Goal: Task Accomplishment & Management: Manage account settings

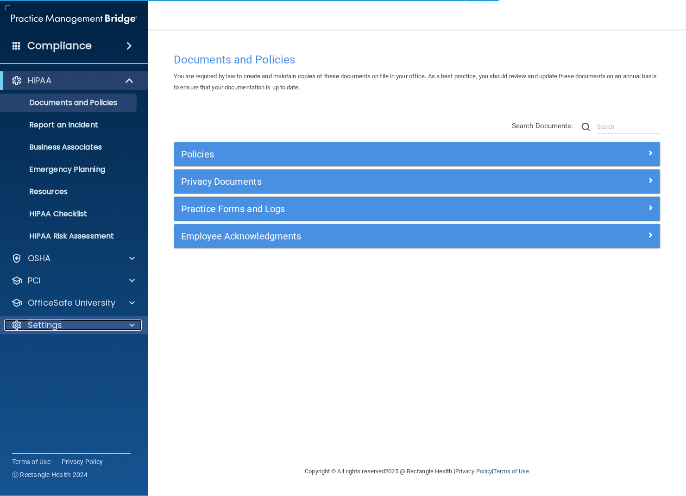
click at [56, 325] on p "Settings" at bounding box center [45, 325] width 34 height 11
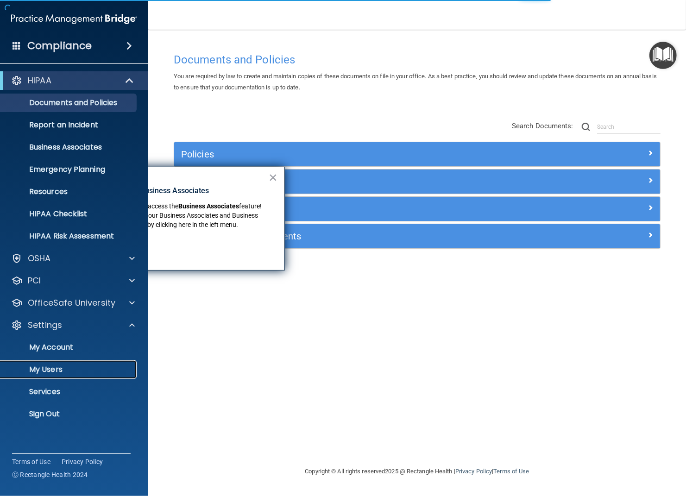
click at [29, 365] on p "My Users" at bounding box center [69, 369] width 126 height 9
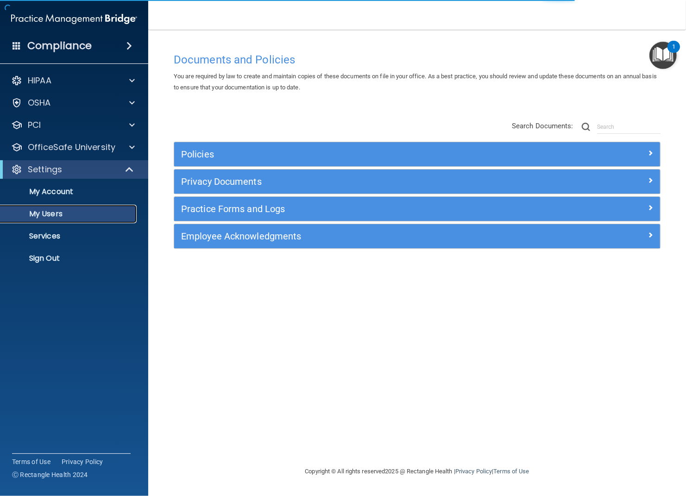
select select "20"
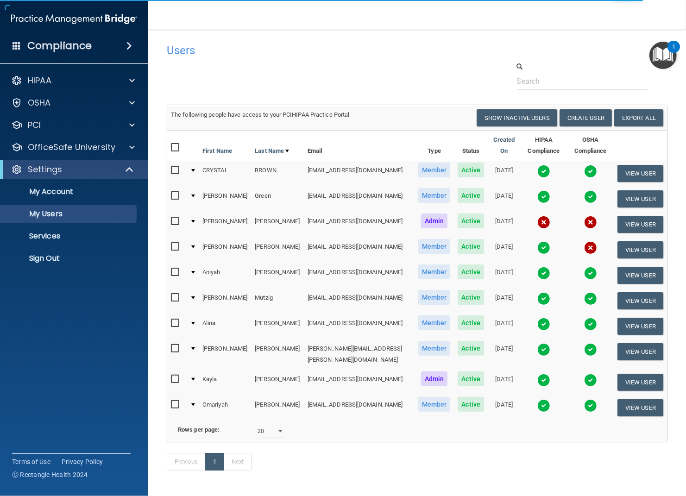
click at [176, 246] on input "checkbox" at bounding box center [176, 246] width 11 height 7
checkbox input "true"
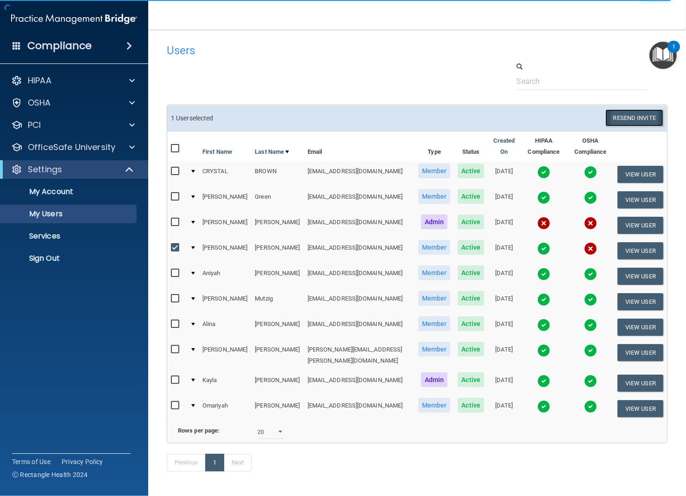
click at [642, 116] on button "Resend Invite" at bounding box center [634, 117] width 58 height 17
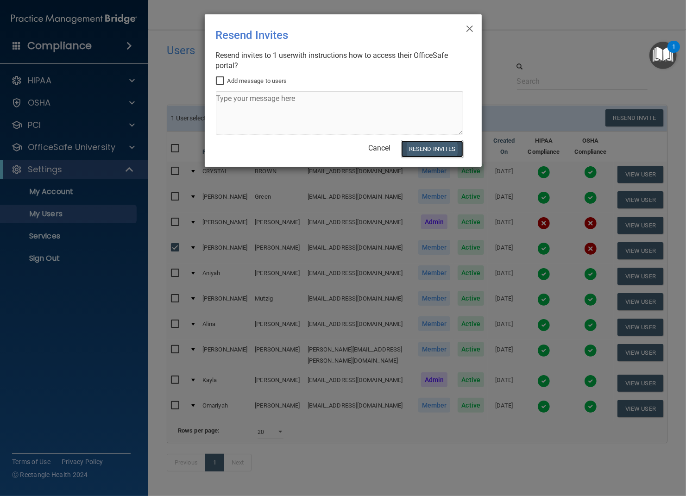
click at [443, 149] on button "Resend Invites" at bounding box center [432, 148] width 62 height 17
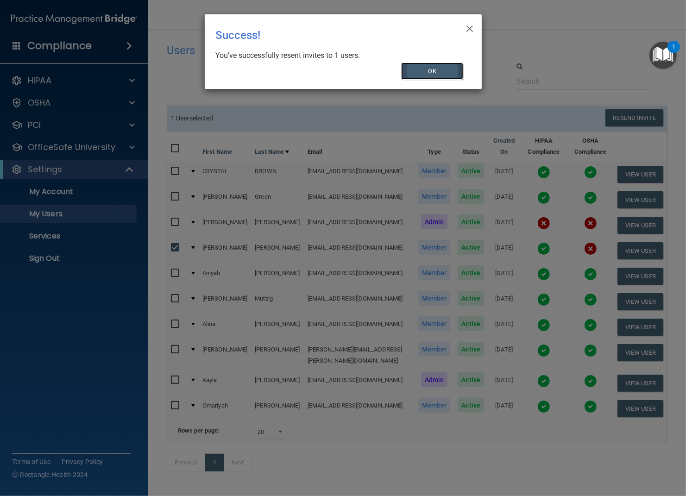
click at [436, 66] on button "OK" at bounding box center [432, 71] width 62 height 17
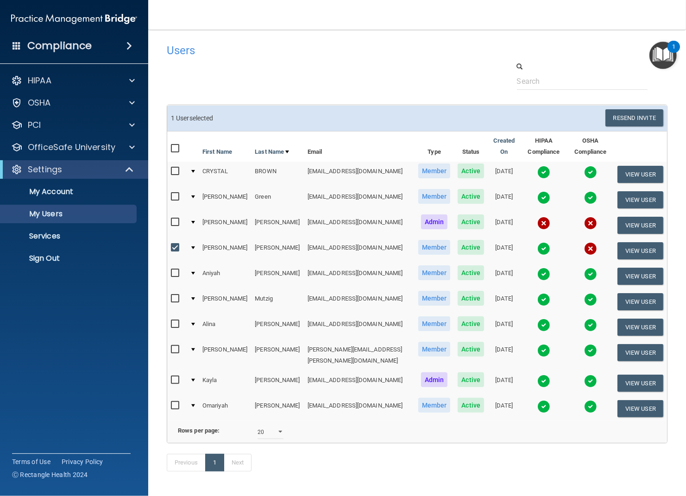
click at [181, 220] on input "checkbox" at bounding box center [176, 222] width 11 height 7
checkbox input "true"
click at [175, 245] on input "checkbox" at bounding box center [176, 247] width 11 height 7
checkbox input "false"
click at [618, 119] on button "Resend Invite" at bounding box center [634, 117] width 58 height 17
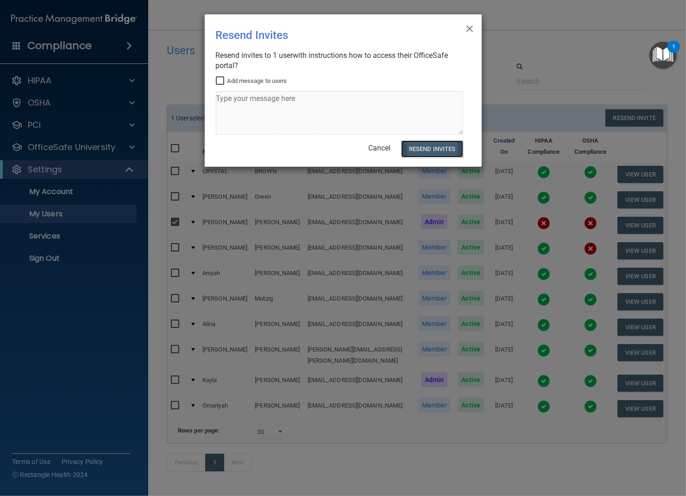
click at [427, 146] on button "Resend Invites" at bounding box center [432, 148] width 62 height 17
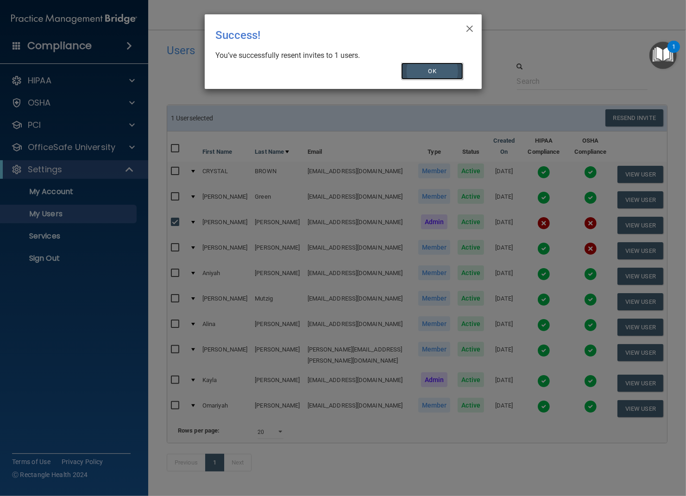
click at [456, 73] on button "OK" at bounding box center [432, 71] width 62 height 17
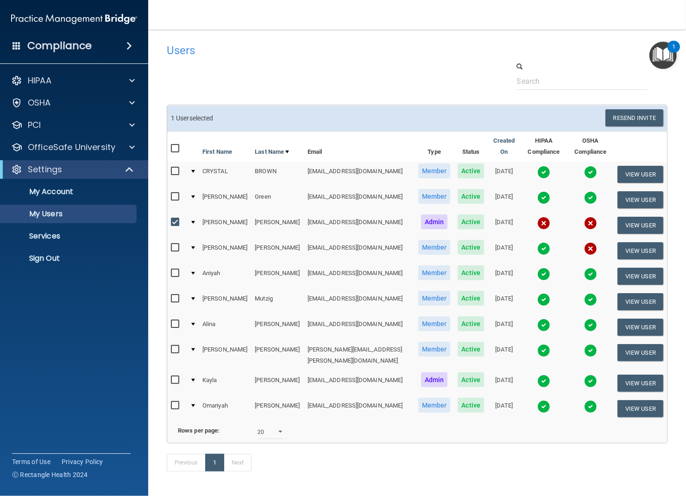
click at [178, 221] on input "checkbox" at bounding box center [176, 222] width 11 height 7
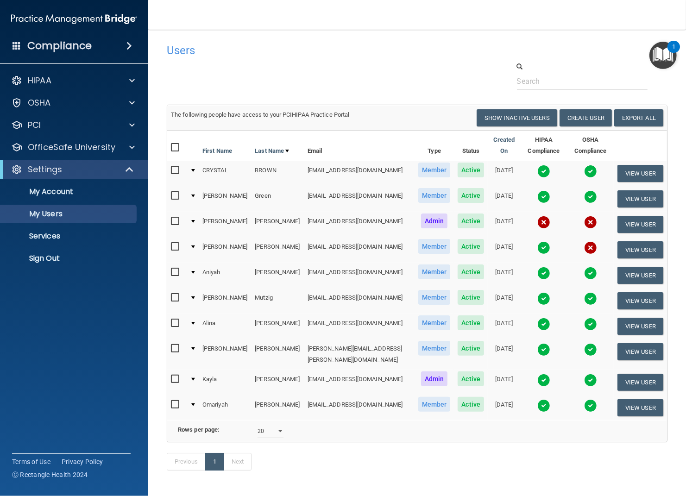
click at [537, 19] on nav "Toggle navigation [PERSON_NAME] [PERSON_NAME][EMAIL_ADDRESS][DOMAIN_NAME] Manag…" at bounding box center [417, 15] width 538 height 30
click at [175, 219] on input "checkbox" at bounding box center [176, 221] width 11 height 7
checkbox input "true"
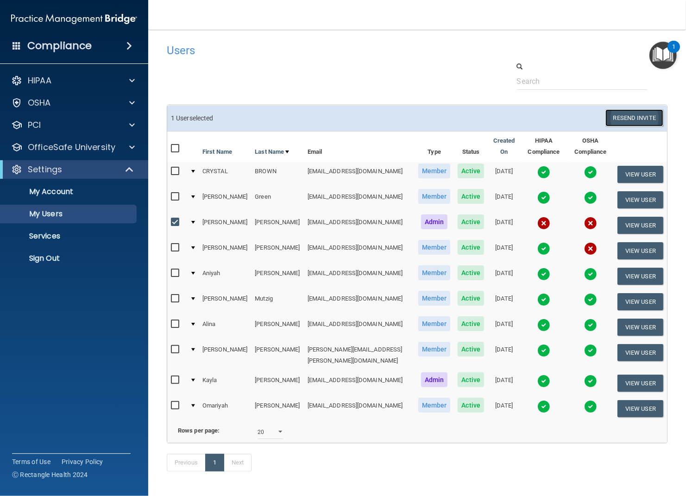
click at [637, 116] on button "Resend Invite" at bounding box center [634, 117] width 58 height 17
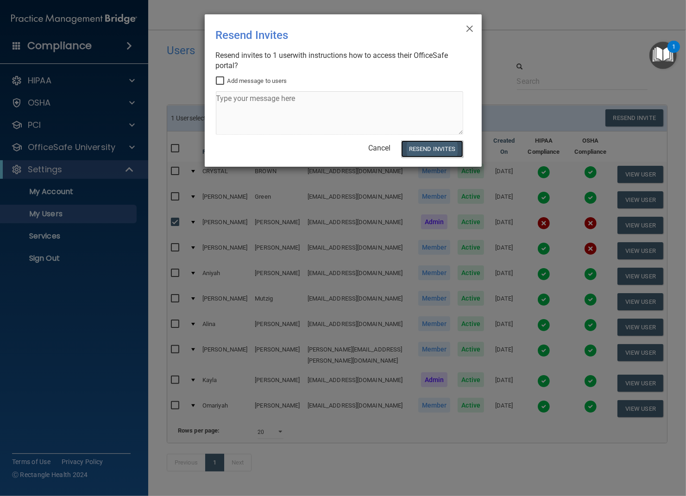
click at [422, 151] on button "Resend Invites" at bounding box center [432, 148] width 62 height 17
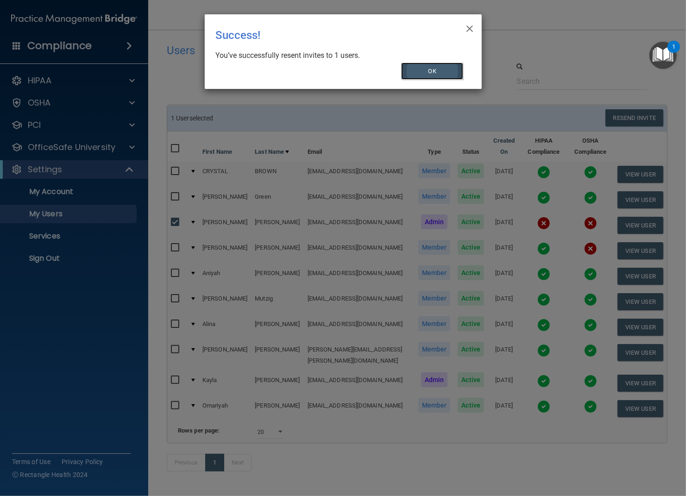
click at [427, 73] on button "OK" at bounding box center [432, 71] width 62 height 17
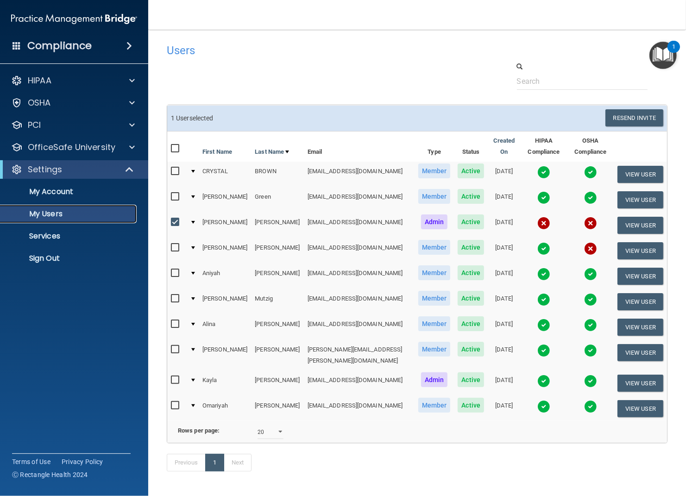
click at [51, 213] on p "My Users" at bounding box center [69, 213] width 126 height 9
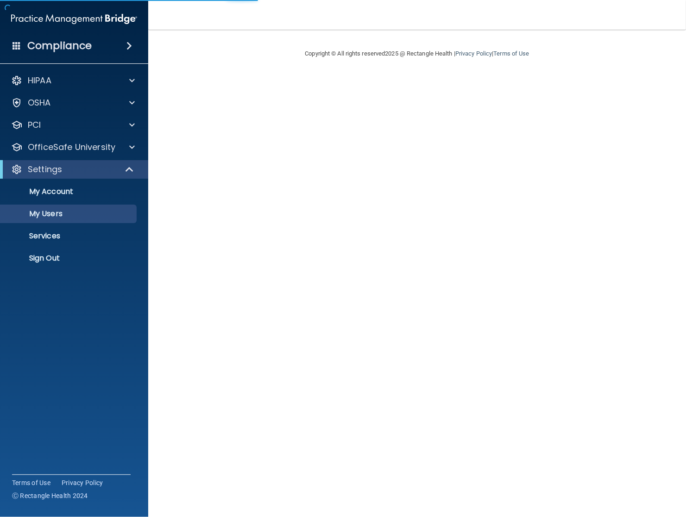
select select "20"
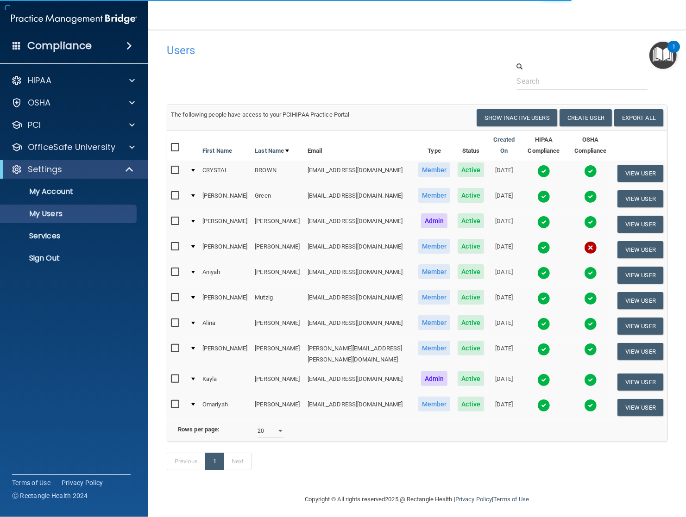
click at [193, 220] on div at bounding box center [193, 221] width 4 height 3
